Goal: Transaction & Acquisition: Subscribe to service/newsletter

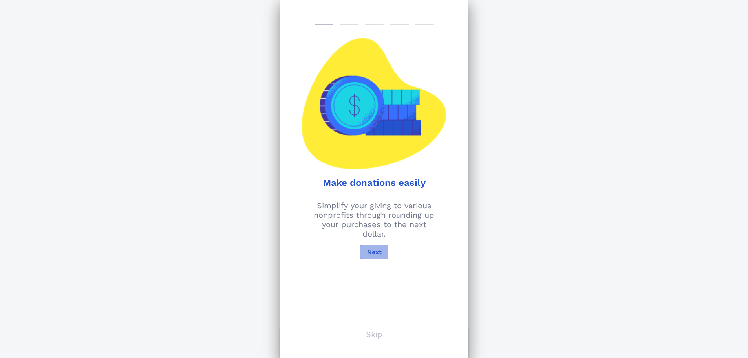
click at [373, 250] on span "Next" at bounding box center [373, 251] width 15 height 7
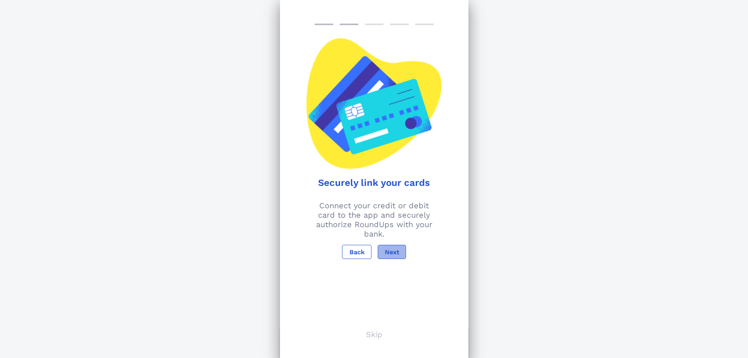
click at [396, 250] on span "Next" at bounding box center [391, 251] width 15 height 7
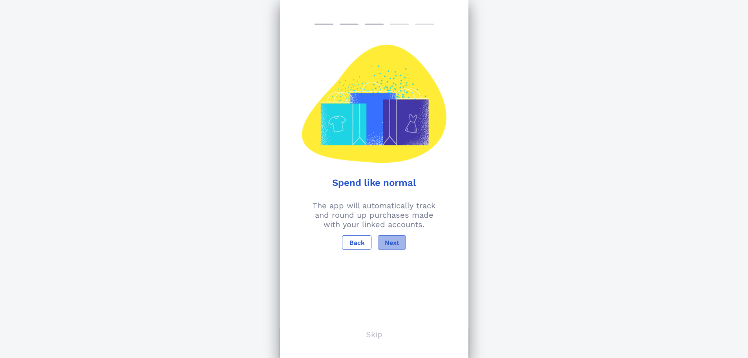
click at [395, 243] on span "Next" at bounding box center [391, 242] width 15 height 7
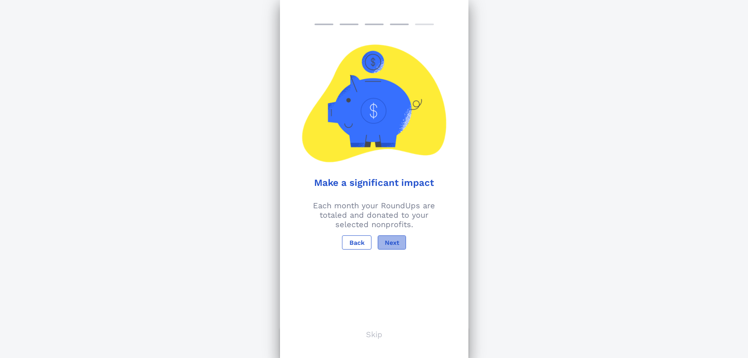
click at [395, 243] on span "Next" at bounding box center [391, 242] width 15 height 7
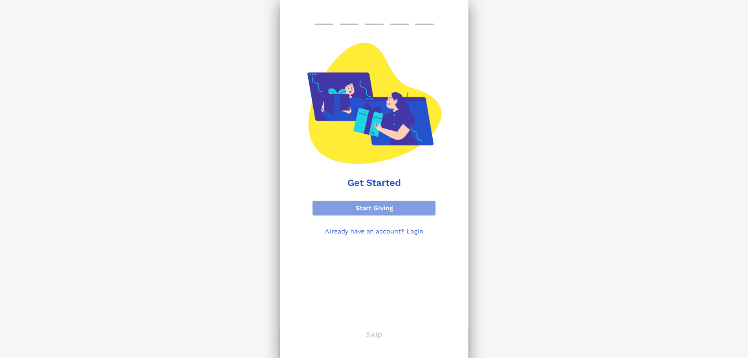
click at [403, 207] on span "Start Giving" at bounding box center [374, 207] width 111 height 7
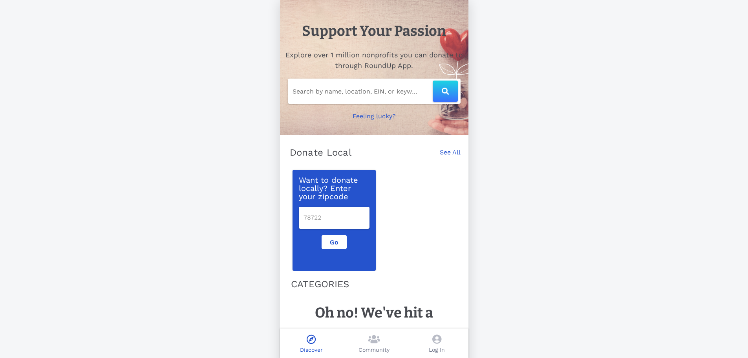
click at [344, 218] on input "number" at bounding box center [333, 217] width 61 height 13
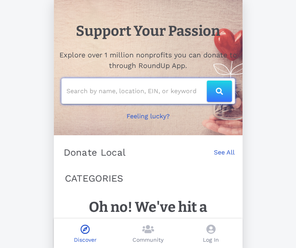
click at [143, 91] on input "text" at bounding box center [136, 91] width 140 height 13
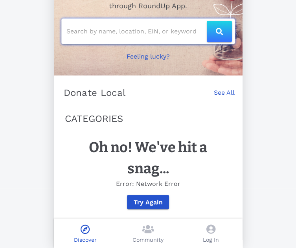
scroll to position [66, 0]
type input "391939352"
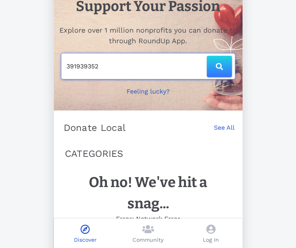
scroll to position [22, 0]
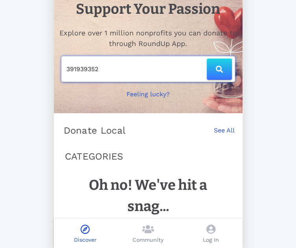
drag, startPoint x: 166, startPoint y: 74, endPoint x: -73, endPoint y: 76, distance: 239.5
click at [0, 76] on html "Support Your Passion Explore over 1 million nonprofits you can donate to throug…" at bounding box center [148, 102] width 296 height 248
type input "Wise Women Gathering Place"
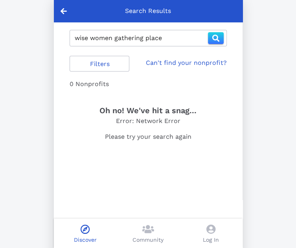
click at [62, 10] on icon at bounding box center [63, 10] width 6 height 7
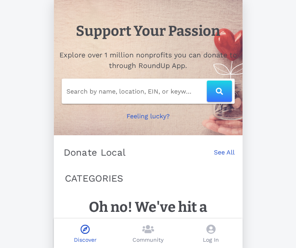
click at [230, 154] on link "See All" at bounding box center [224, 156] width 21 height 17
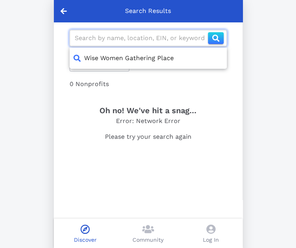
click at [164, 36] on input "text" at bounding box center [141, 38] width 133 height 13
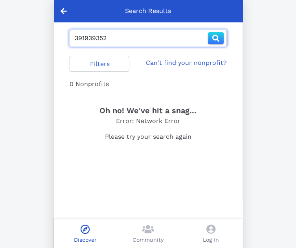
type input "391939352"
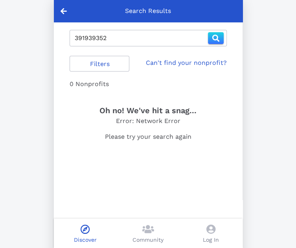
click at [188, 63] on link "Can't find your nonprofit?" at bounding box center [185, 62] width 81 height 9
click at [64, 11] on icon at bounding box center [63, 10] width 6 height 7
